Goal: Task Accomplishment & Management: Use online tool/utility

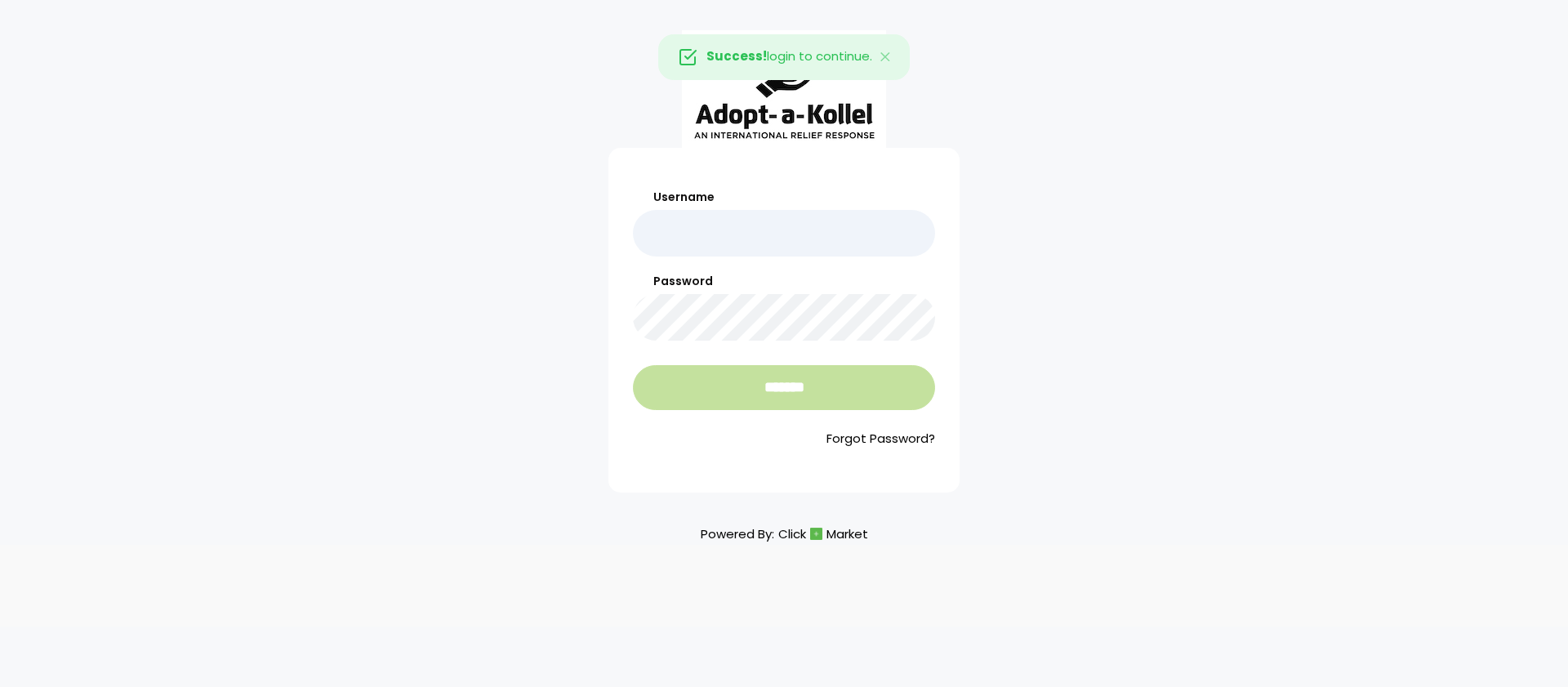
type input "**********"
click at [823, 397] on input "*******" at bounding box center [784, 388] width 302 height 45
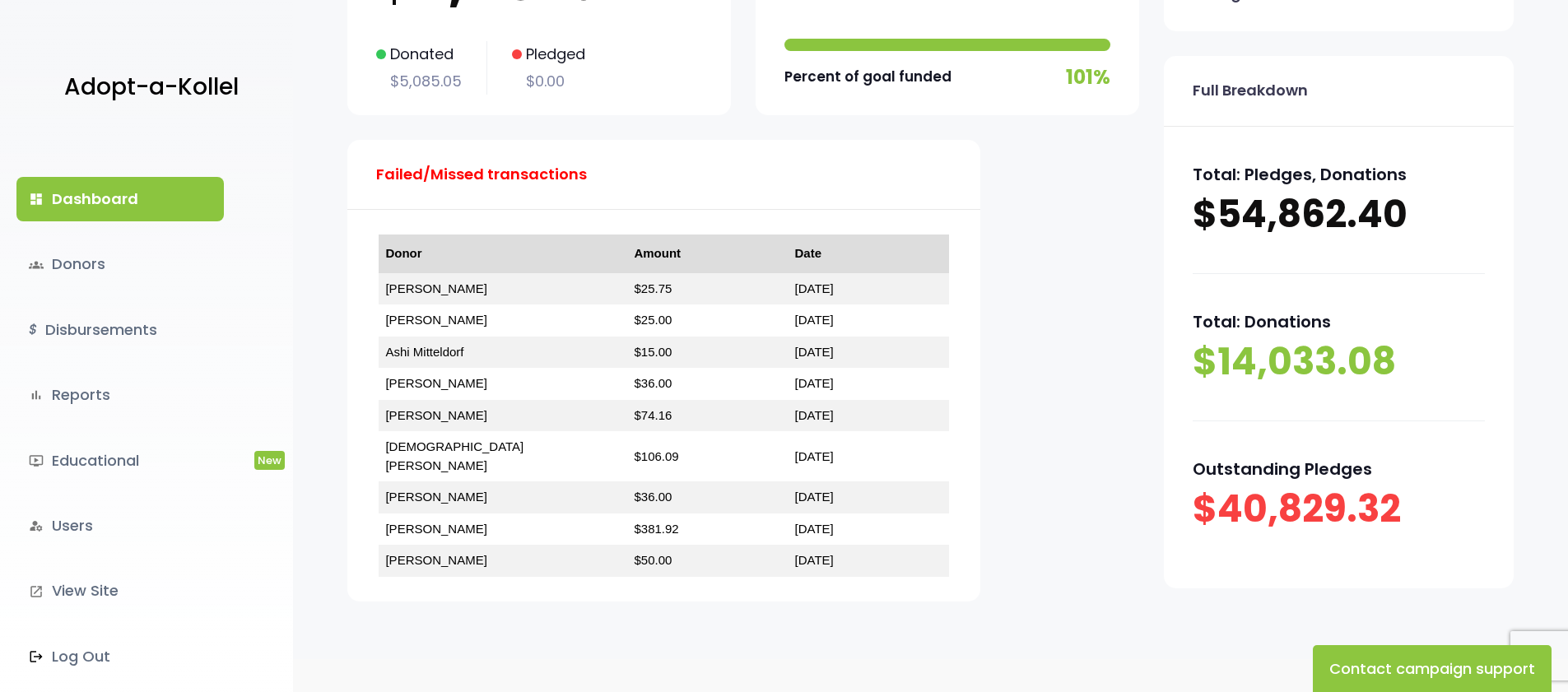
scroll to position [291, 0]
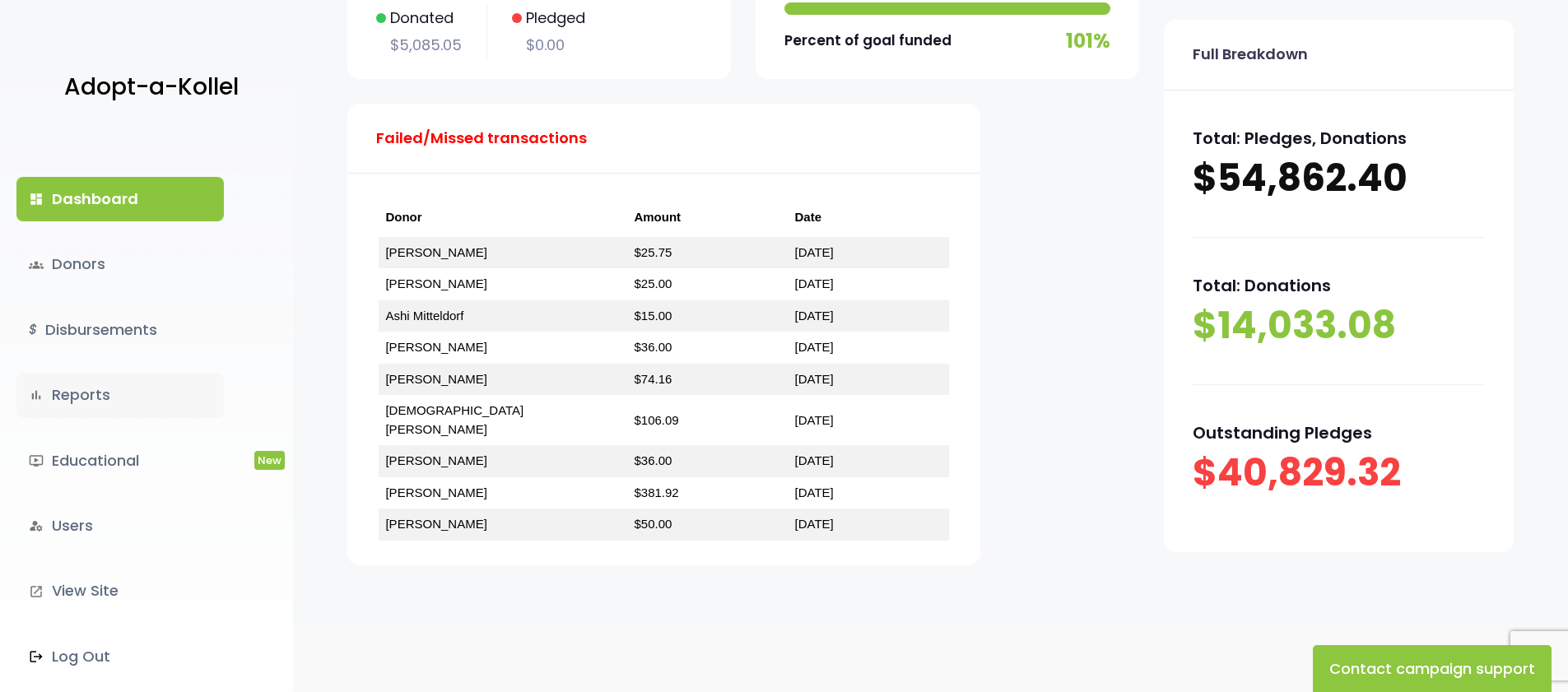
click at [82, 398] on link "bar_chart Reports" at bounding box center [120, 394] width 208 height 44
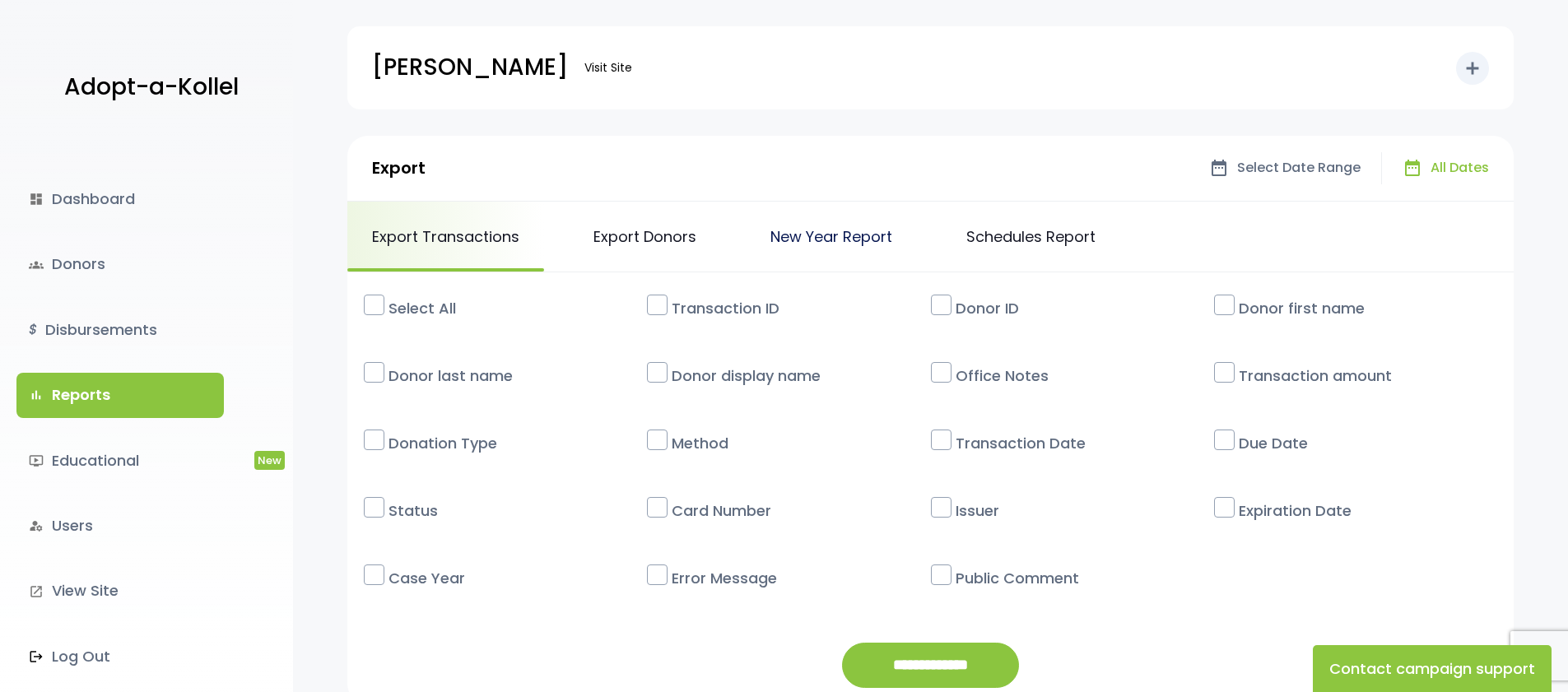
click at [843, 238] on link "New Year Report" at bounding box center [831, 237] width 171 height 69
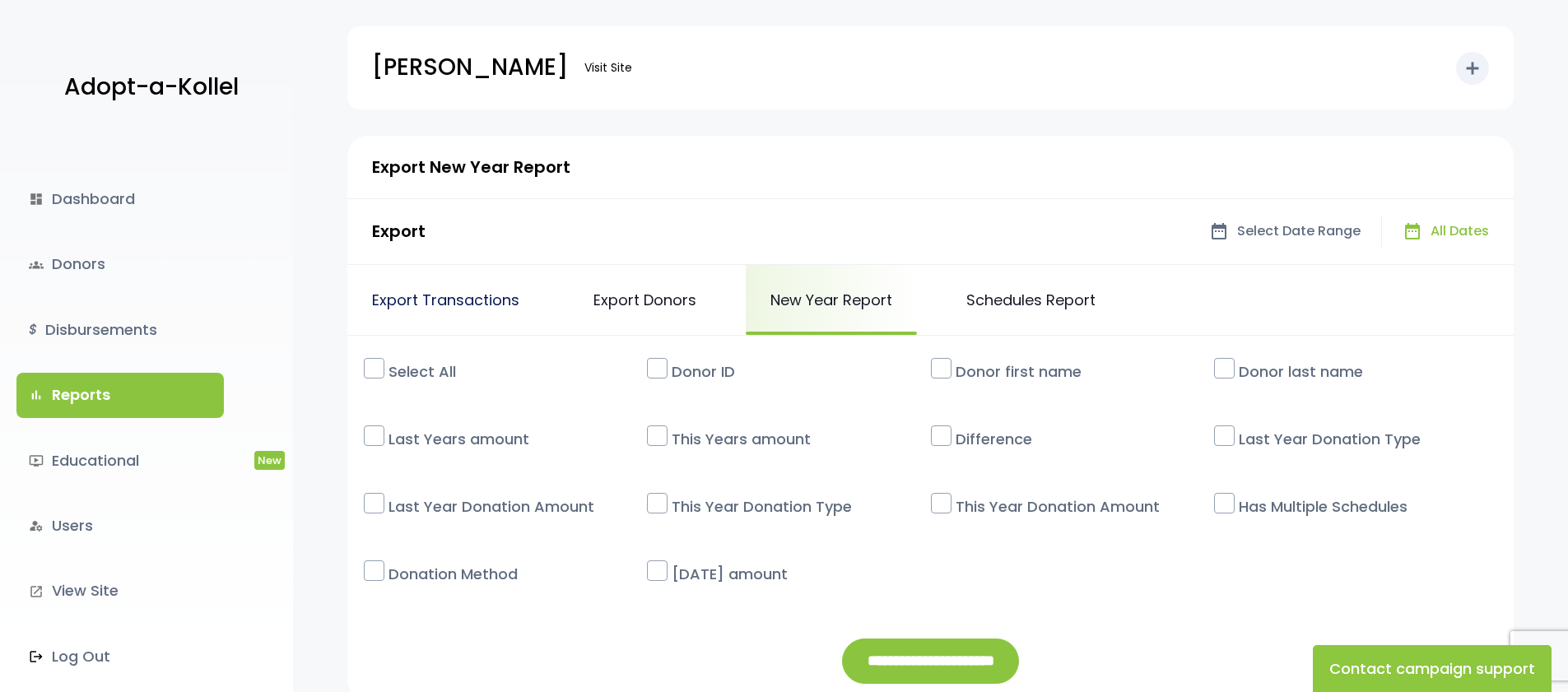
click at [415, 302] on link "Export Transactions" at bounding box center [445, 300] width 196 height 69
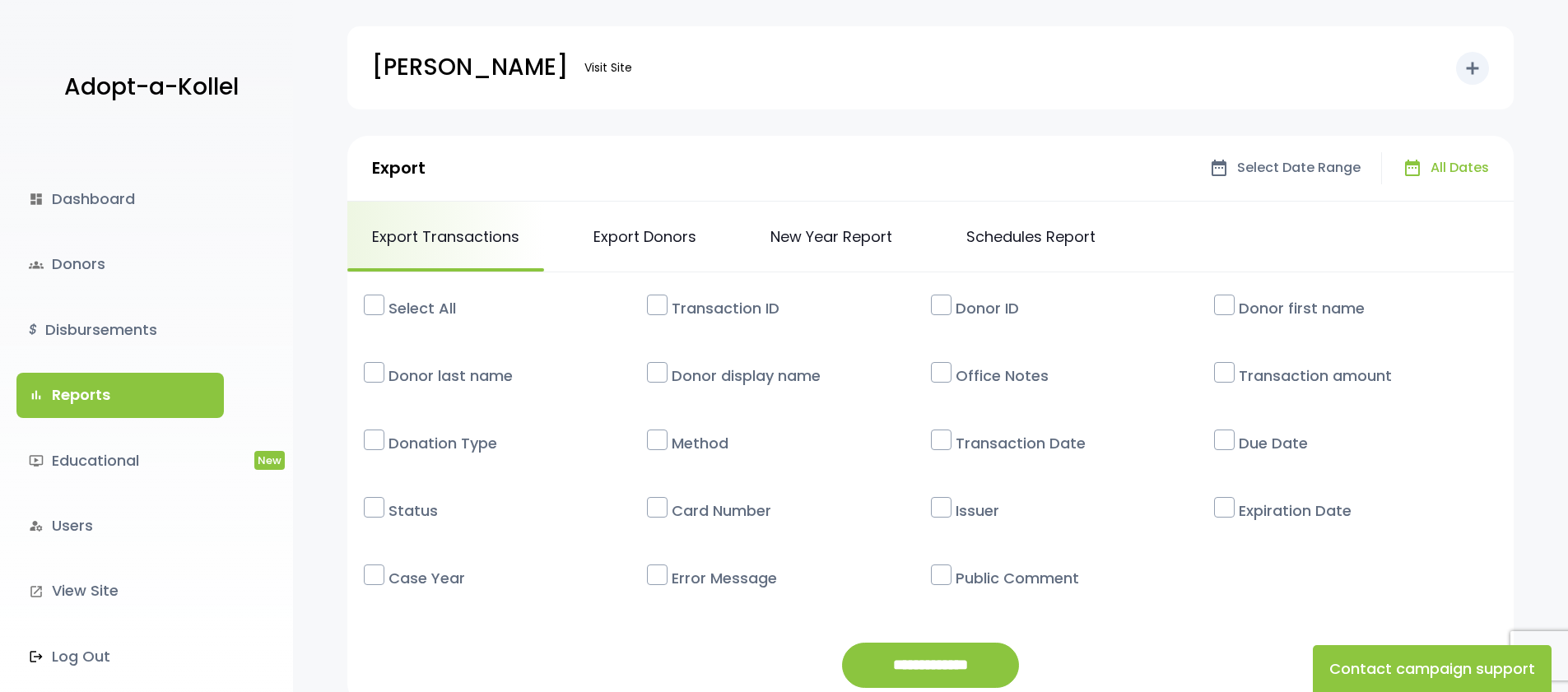
click at [431, 309] on label "Select All" at bounding box center [514, 308] width 267 height 38
click at [1268, 158] on span "Select Date Range" at bounding box center [1298, 167] width 123 height 23
click at [1179, 165] on span "arrow_drop_down" at bounding box center [1170, 167] width 18 height 18
click at [1135, 172] on div "date_range arrow_drop_down" at bounding box center [1159, 168] width 57 height 28
click at [1358, 169] on span "Select Date Range" at bounding box center [1298, 167] width 123 height 23
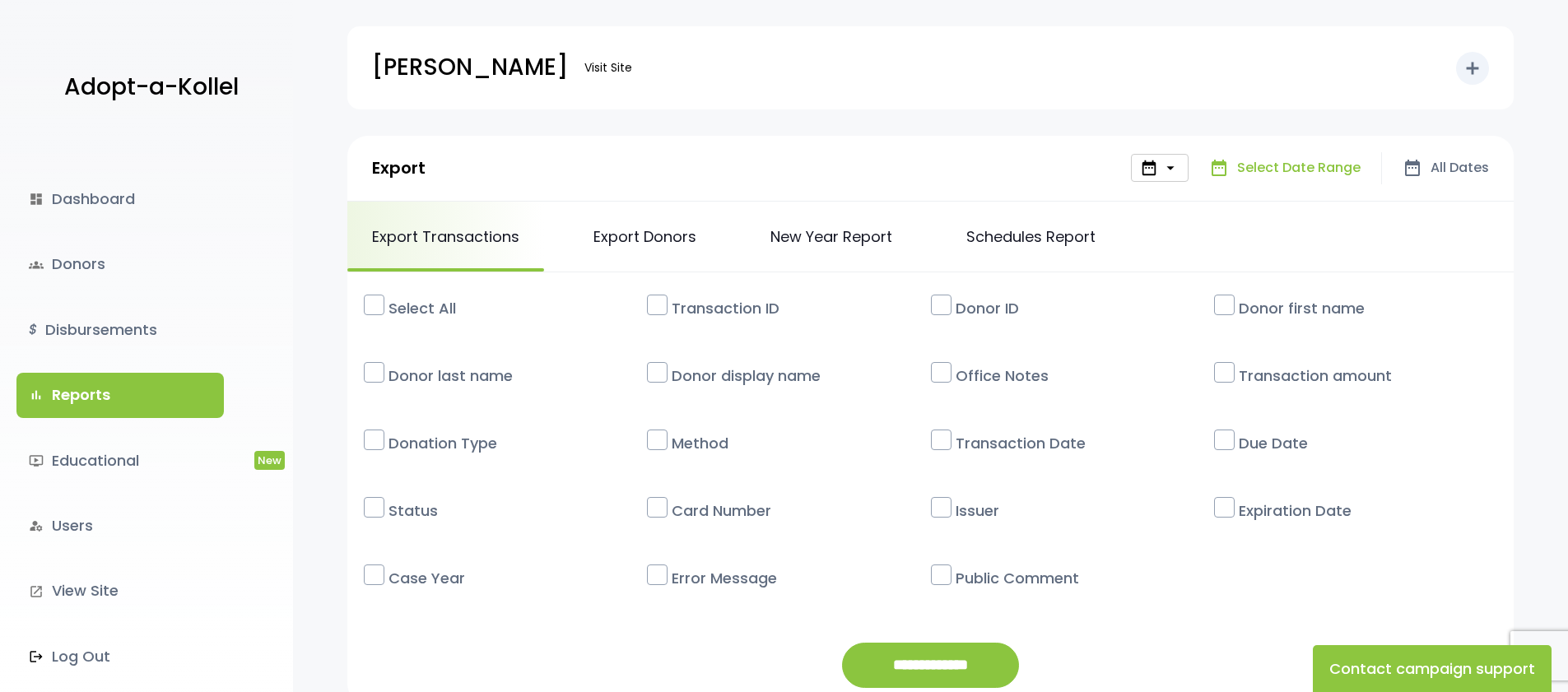
click at [1334, 169] on span "Select Date Range" at bounding box center [1298, 167] width 123 height 23
click at [1492, 171] on div "Export date_range arrow_drop_down date_range Select Date Range date_range All D…" at bounding box center [930, 169] width 1166 height 66
click at [1163, 175] on span "arrow_drop_down" at bounding box center [1170, 167] width 18 height 18
click at [1264, 165] on span "Select Date Range" at bounding box center [1298, 167] width 123 height 23
drag, startPoint x: 1264, startPoint y: 165, endPoint x: 1252, endPoint y: 167, distance: 12.2
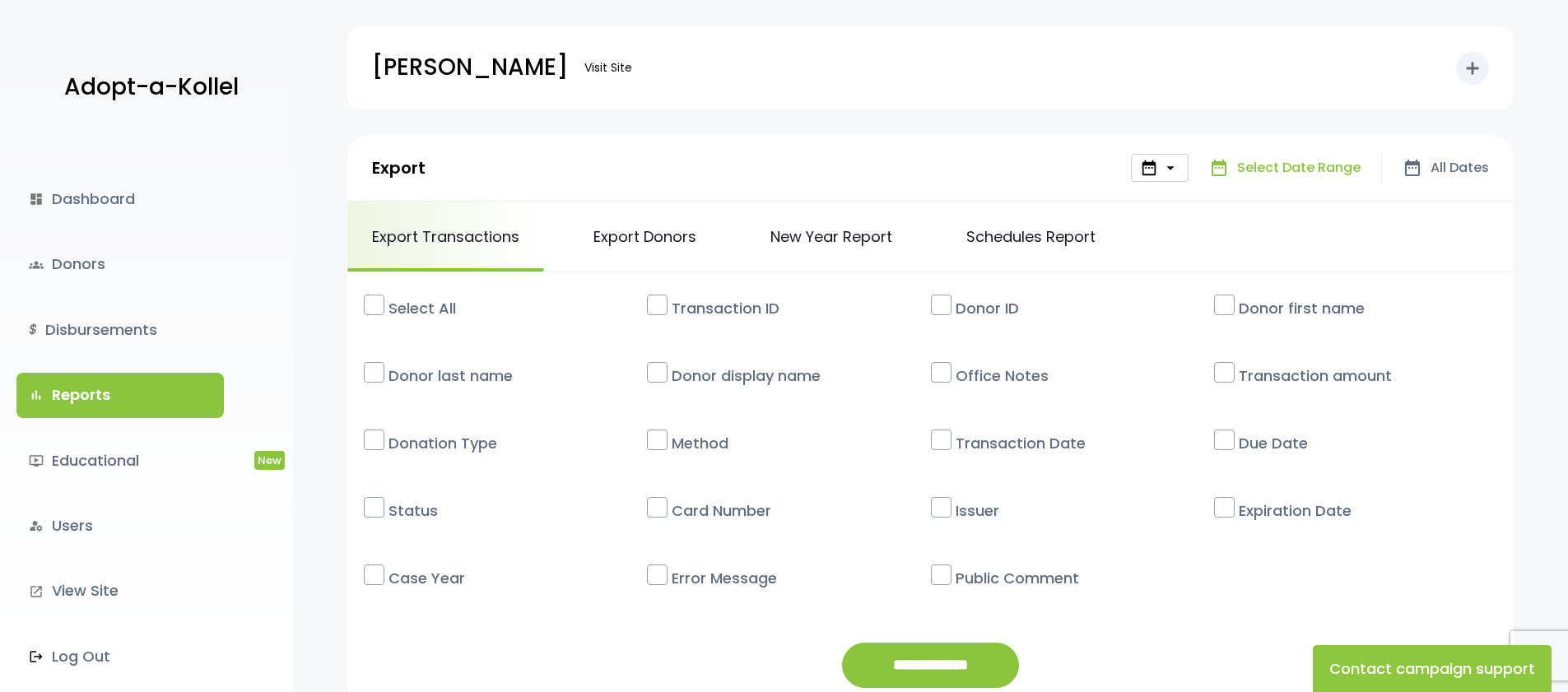
click at [1260, 167] on span "Select Date Range" at bounding box center [1298, 167] width 123 height 23
click at [1252, 167] on span "Select Date Range" at bounding box center [1298, 167] width 123 height 23
click at [1388, 166] on div "date_range All Dates" at bounding box center [1436, 168] width 107 height 32
click at [1445, 168] on span "All Dates" at bounding box center [1460, 167] width 58 height 23
click at [1259, 170] on span "Select Date Range" at bounding box center [1298, 167] width 123 height 23
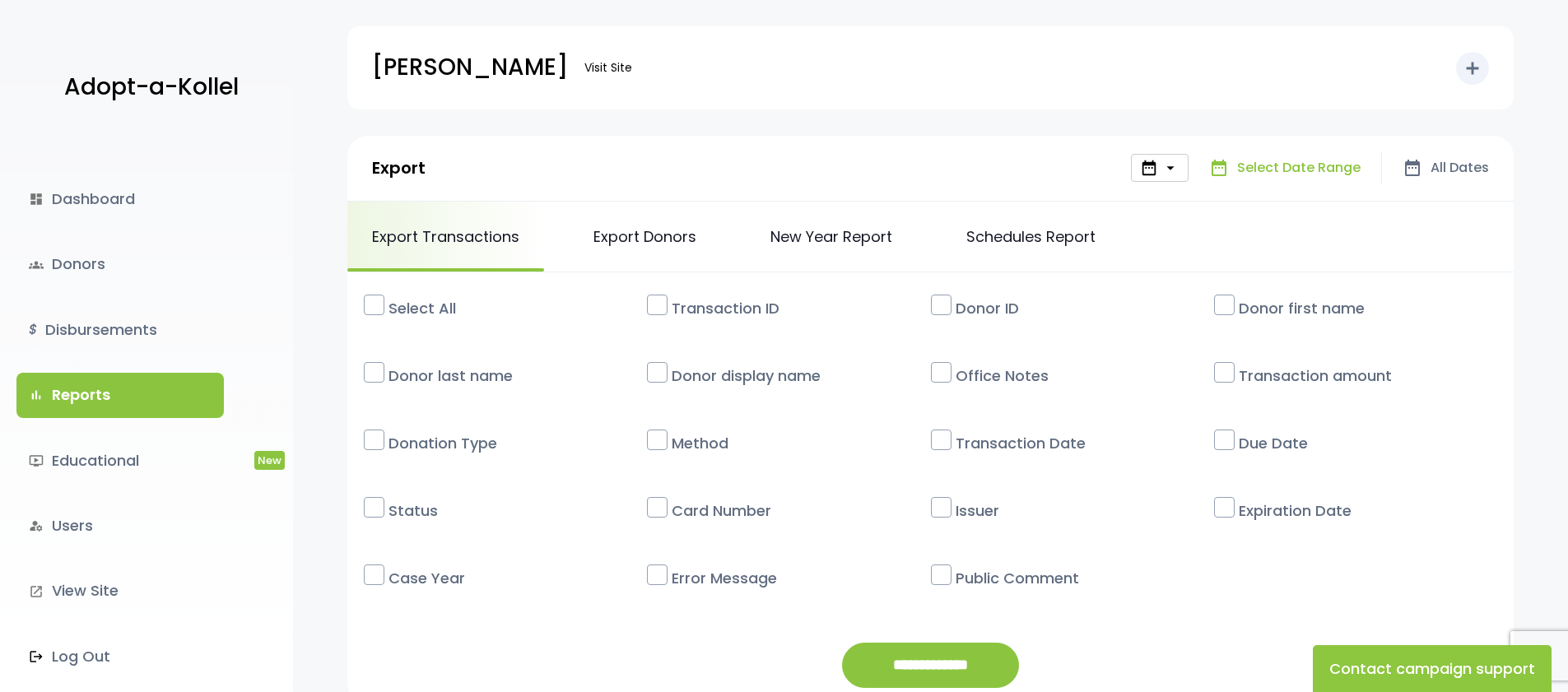
click at [1203, 172] on div "date_range Select Date Range" at bounding box center [1285, 168] width 194 height 32
click at [1229, 170] on span "date_range" at bounding box center [1219, 167] width 20 height 20
drag, startPoint x: 1230, startPoint y: 170, endPoint x: 1219, endPoint y: 170, distance: 11.0
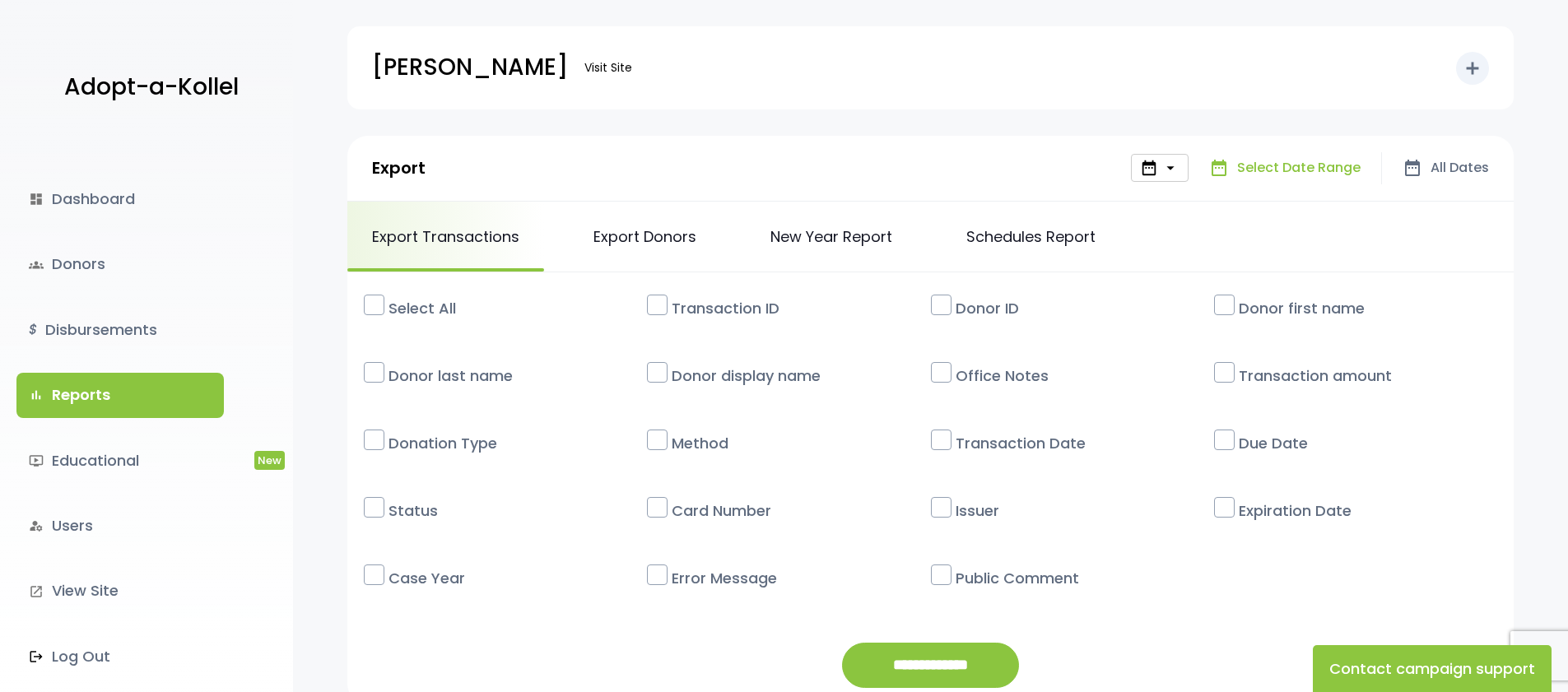
click at [1236, 169] on p "date_range Select Date Range" at bounding box center [1284, 167] width 151 height 23
click at [1157, 174] on span "date_range" at bounding box center [1148, 167] width 18 height 18
click at [1156, 174] on span "date_range" at bounding box center [1148, 167] width 18 height 18
click at [1157, 174] on span "date_range" at bounding box center [1148, 167] width 18 height 18
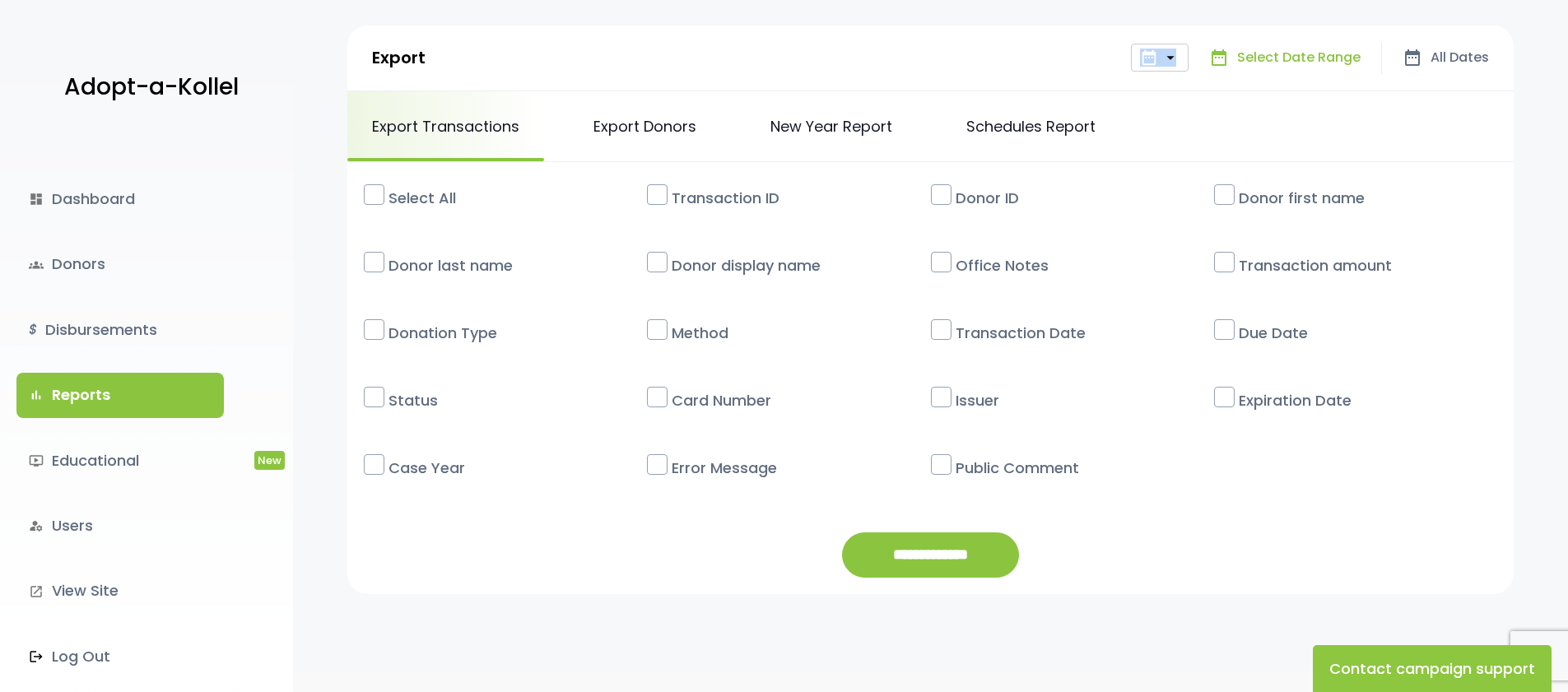
scroll to position [172, 0]
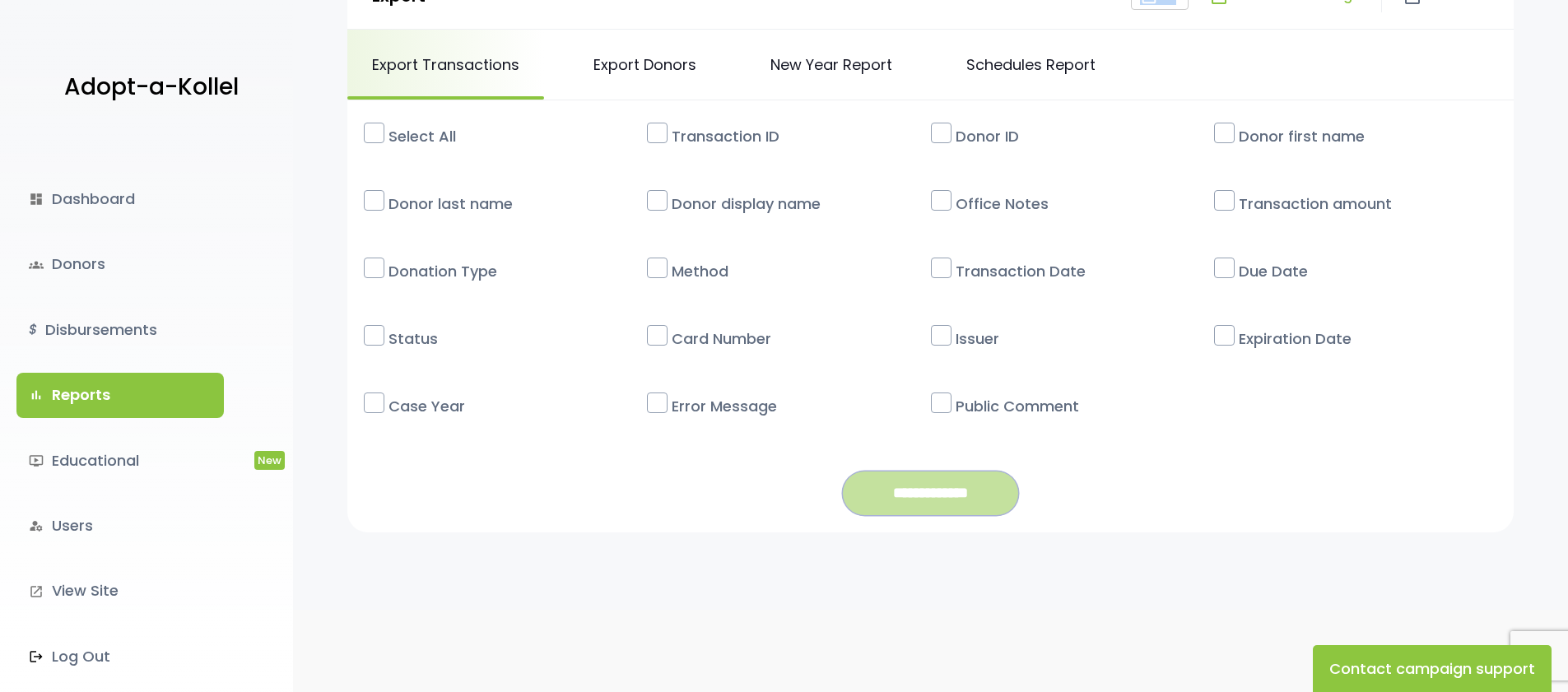
click at [986, 495] on input "**********" at bounding box center [930, 493] width 177 height 45
click at [99, 269] on link "groups Donors" at bounding box center [120, 264] width 208 height 44
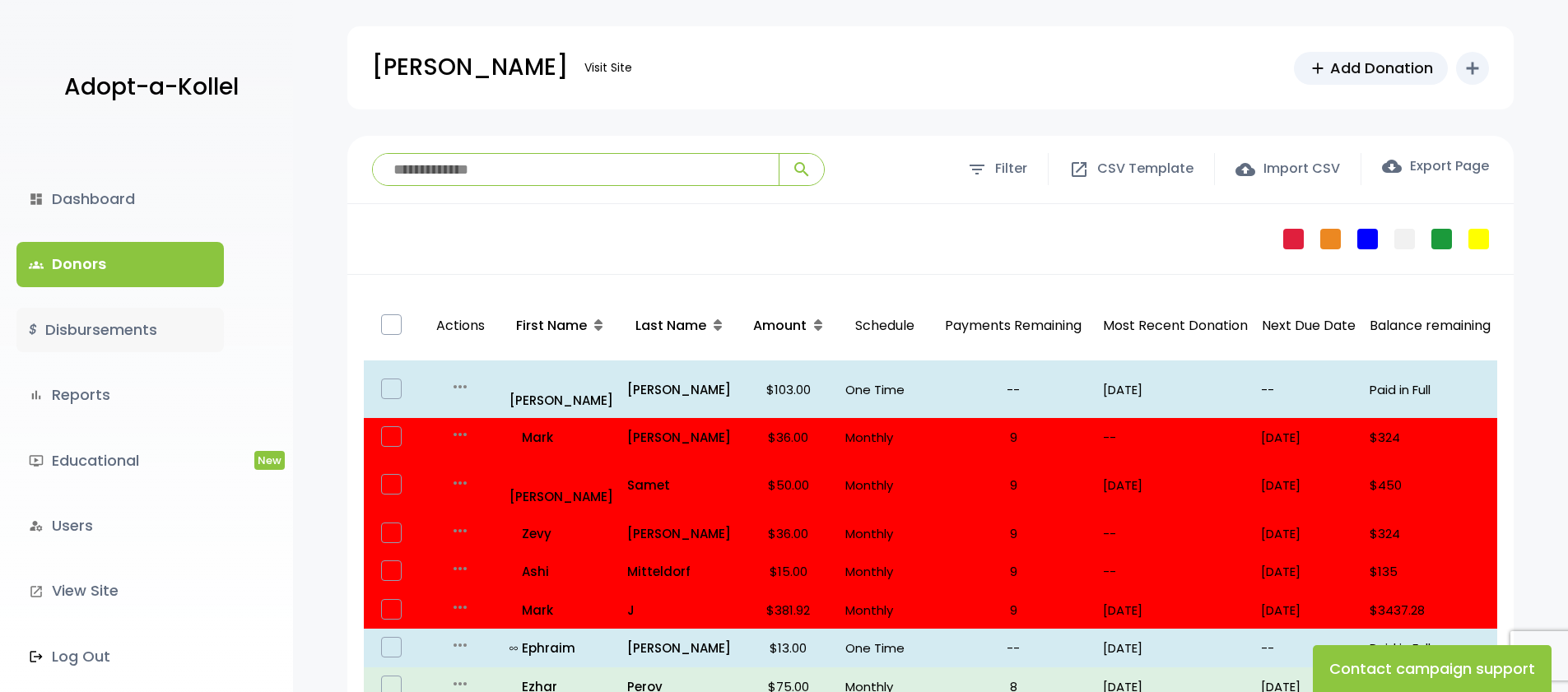
click at [132, 323] on link "$ Disbursements" at bounding box center [120, 330] width 208 height 44
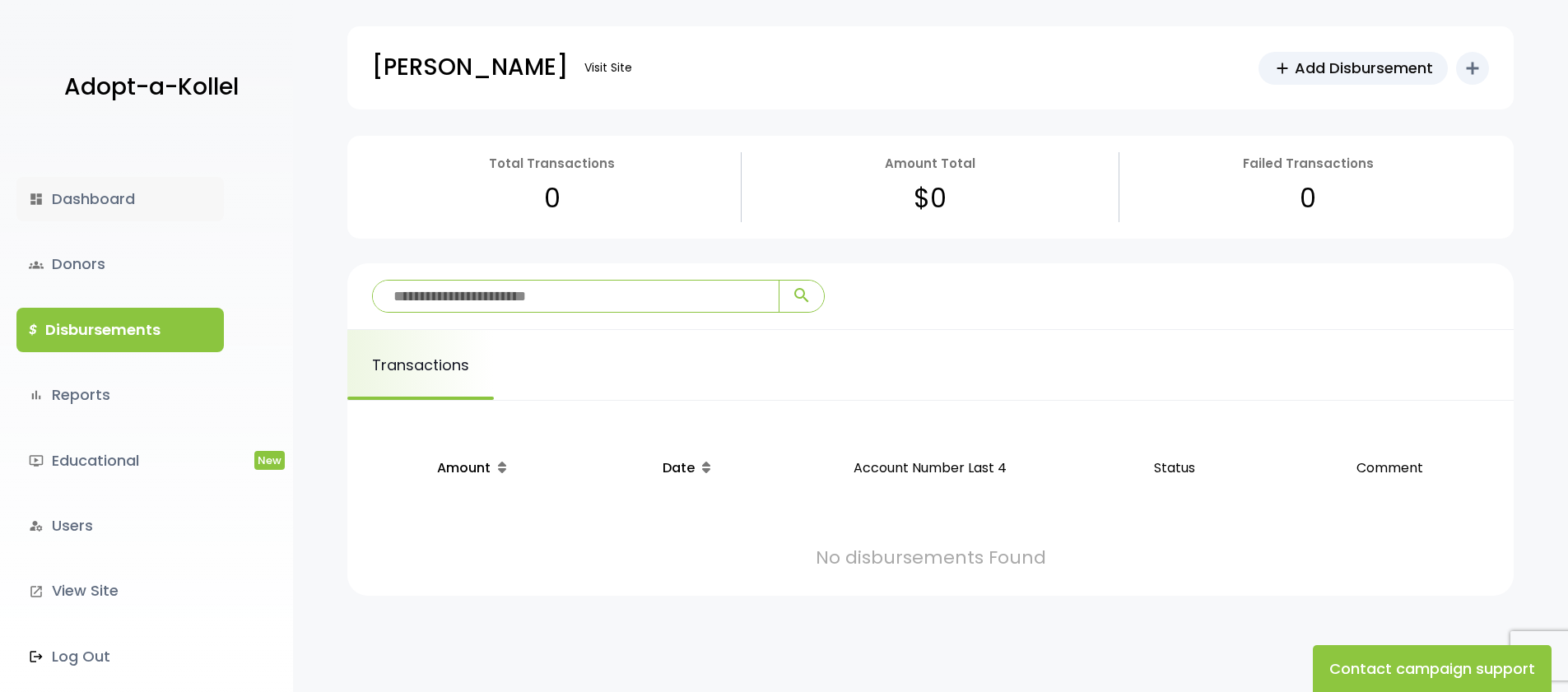
click at [128, 199] on link "dashboard Dashboard" at bounding box center [120, 198] width 208 height 44
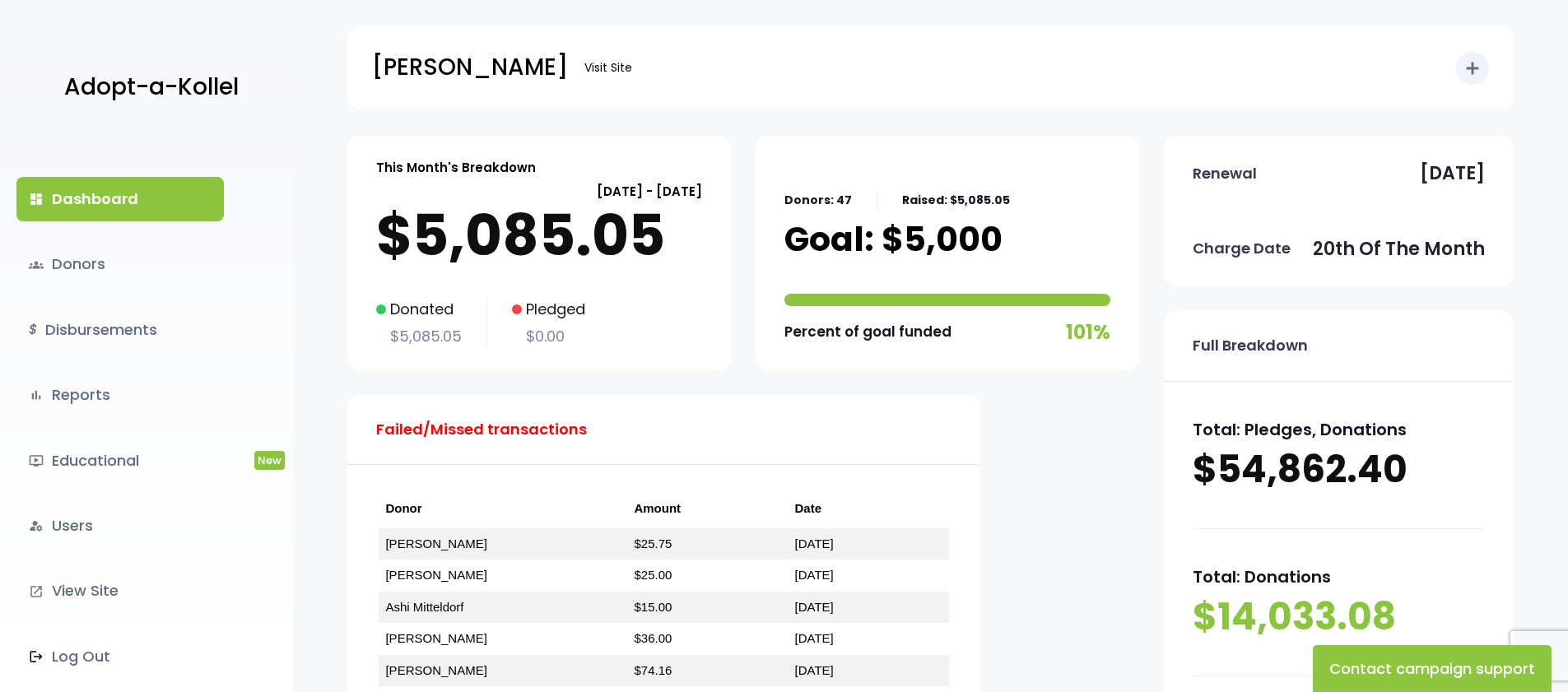
click at [1061, 254] on div "Donors: 47 Raised: $5,085.05 Goal: $5,000 Percent of goal funded 101%" at bounding box center [947, 253] width 326 height 193
click at [961, 247] on p "Goal: $5,000" at bounding box center [893, 239] width 218 height 41
click at [1063, 223] on div "Donors: 47 Raised: $5,085.05 Goal: $5,000 Percent of goal funded 101%" at bounding box center [947, 253] width 326 height 193
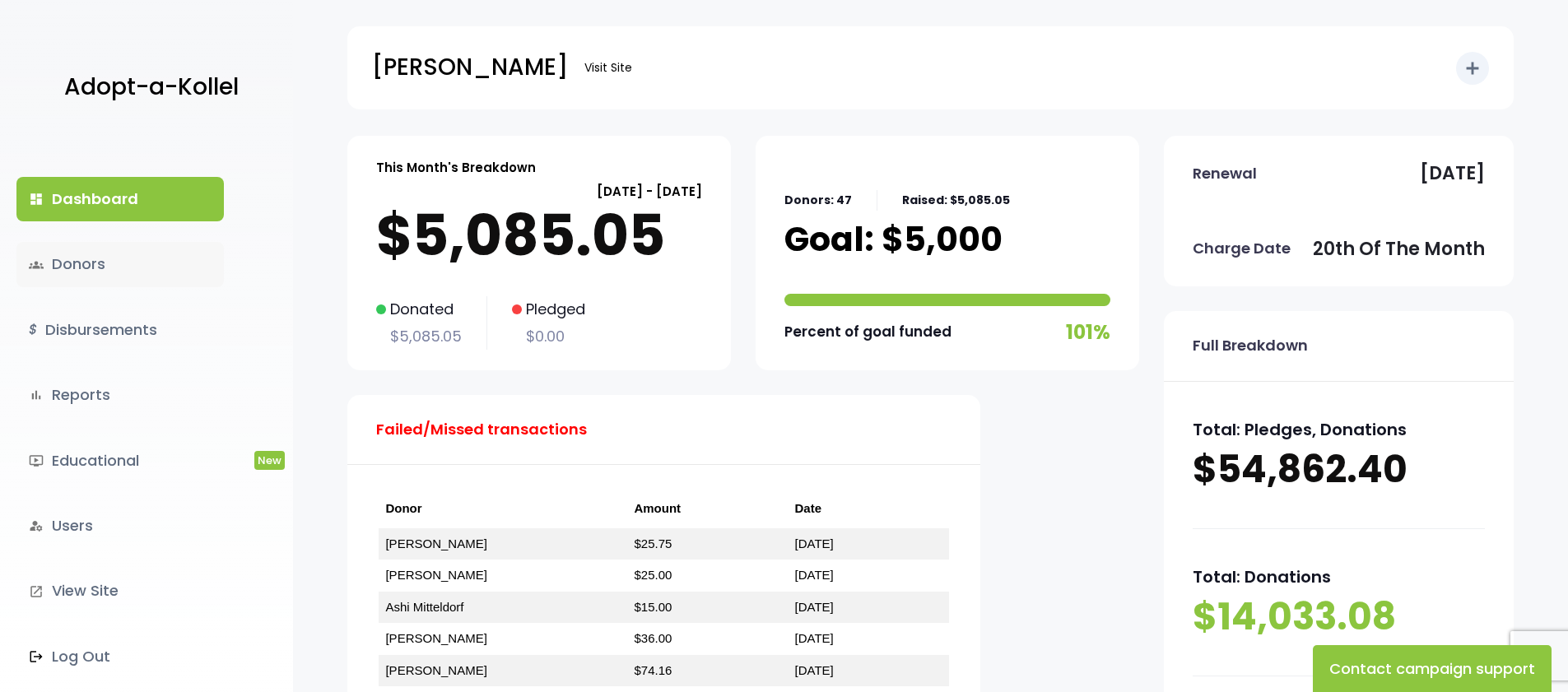
click at [99, 262] on link "groups Donors" at bounding box center [120, 264] width 208 height 44
